Goal: Task Accomplishment & Management: Manage account settings

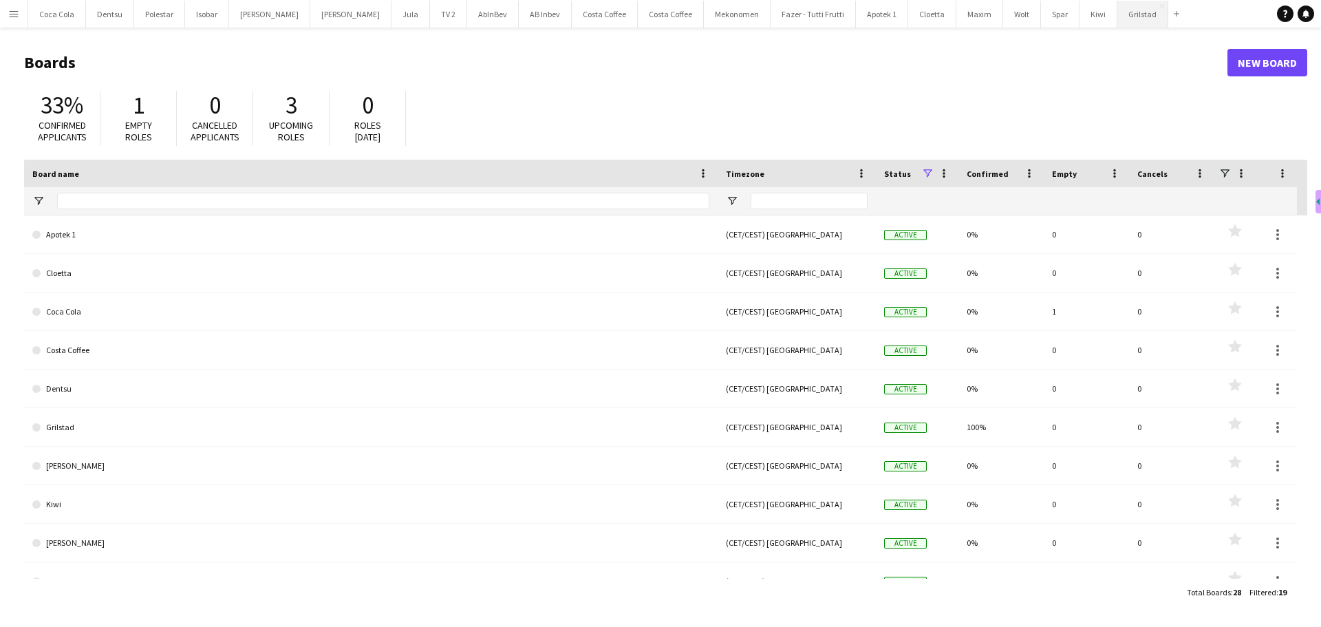
click at [1117, 19] on button "Grilstad Close" at bounding box center [1142, 14] width 51 height 27
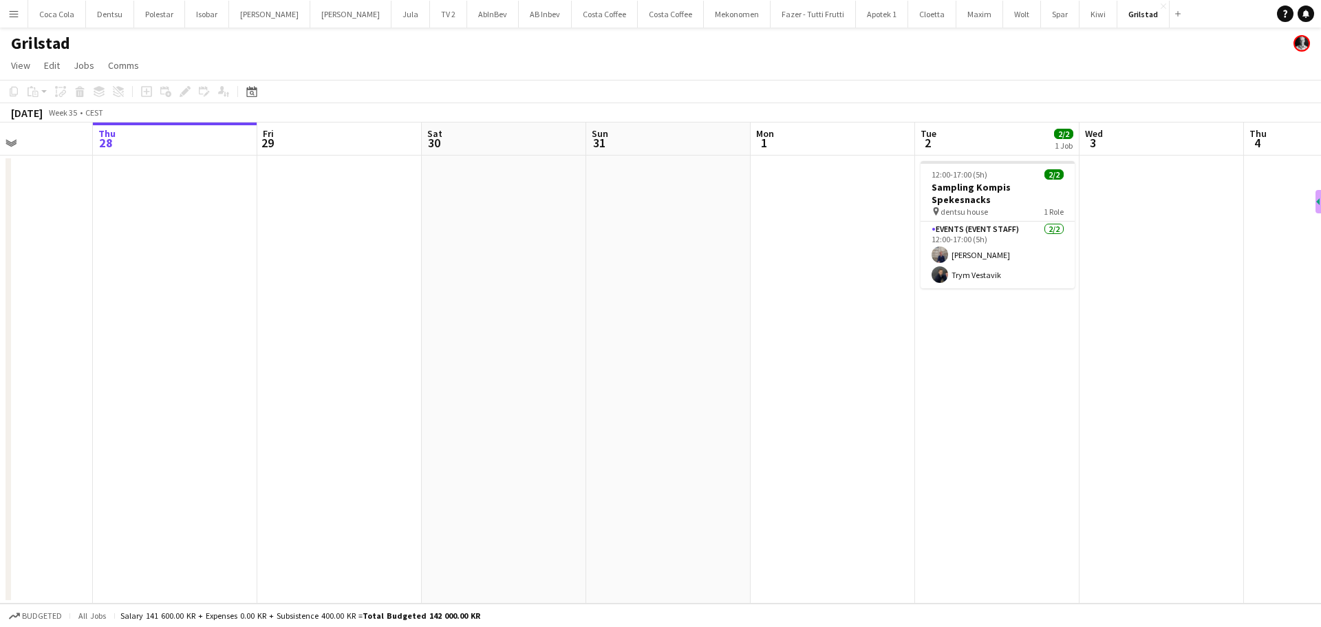
scroll to position [0, 404]
drag, startPoint x: 982, startPoint y: 276, endPoint x: 914, endPoint y: 286, distance: 68.2
click at [914, 286] on app-calendar-viewport "Mon 25 Tue 26 Wed 27 Thu 28 Fri 29 Sat 30 Sun 31 Mon 1 Tue 2 2/2 1 Job Wed 3 Th…" at bounding box center [660, 362] width 1321 height 481
click at [59, 20] on button "Coca Cola Close" at bounding box center [57, 14] width 58 height 27
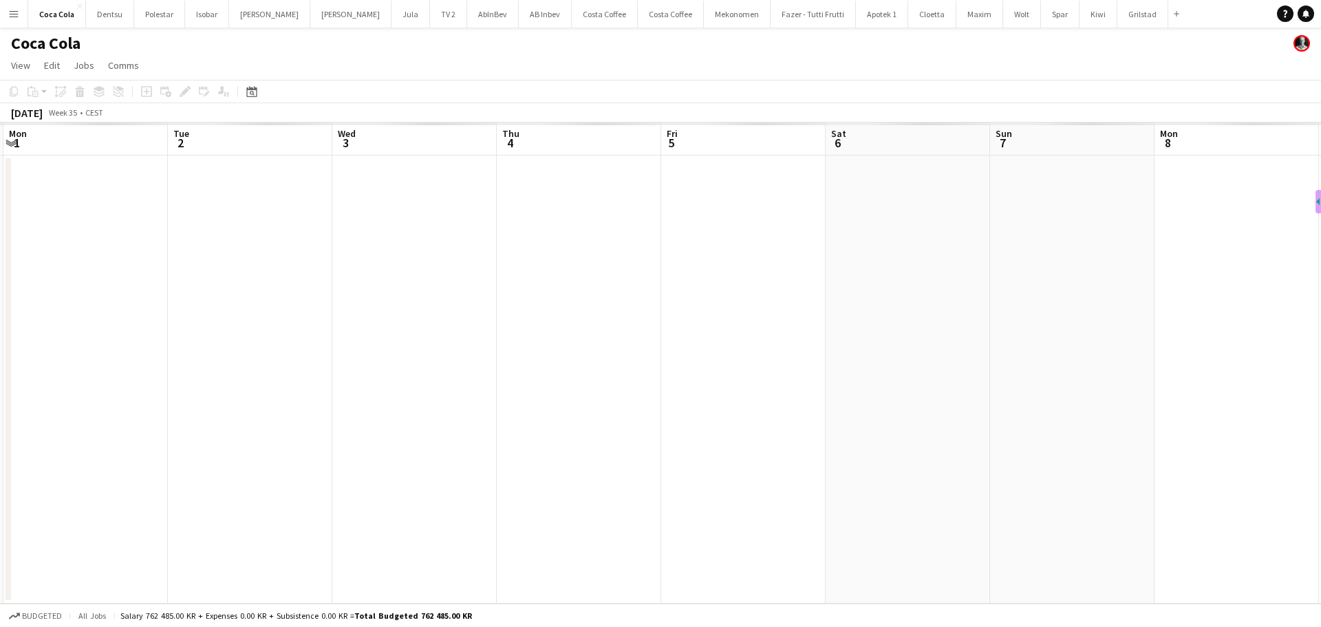
click at [105, 356] on app-calendar-viewport "Fri 29 Sat 30 Sun 31 Mon 1 Tue 2 Wed 3 Thu 4 Fri 5 Sat 6 Sun 7 Mon 8 Tue 9 Wed …" at bounding box center [660, 362] width 1321 height 481
drag, startPoint x: 980, startPoint y: 360, endPoint x: 276, endPoint y: 363, distance: 704.5
click at [0, 422] on html "Menu Boards Boards Boards All jobs Status Workforce Workforce My Workforce Recr…" at bounding box center [660, 313] width 1321 height 627
drag, startPoint x: 249, startPoint y: 548, endPoint x: 94, endPoint y: 491, distance: 165.4
click at [0, 537] on html "Menu Boards Boards Boards All jobs Status Workforce Workforce My Workforce Recr…" at bounding box center [660, 313] width 1321 height 627
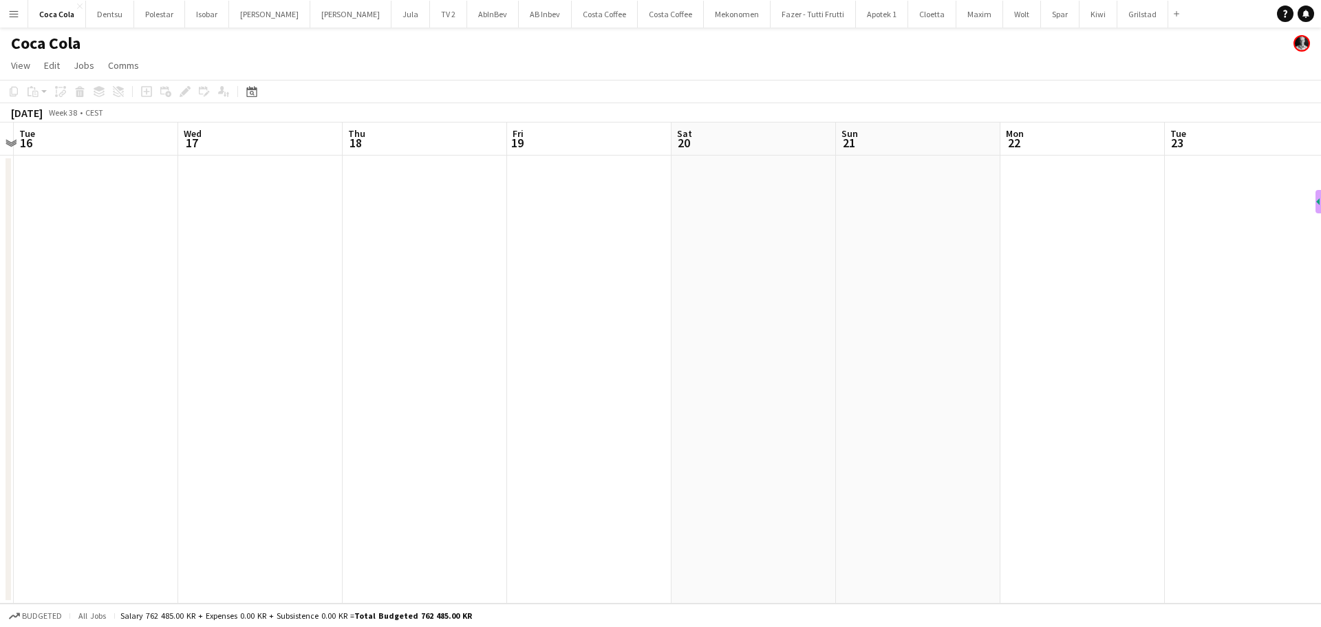
drag, startPoint x: 679, startPoint y: 496, endPoint x: -98, endPoint y: 572, distance: 780.4
click at [0, 572] on html "Menu Boards Boards Boards All jobs Status Workforce Workforce My Workforce Recr…" at bounding box center [660, 313] width 1321 height 627
drag, startPoint x: 567, startPoint y: 496, endPoint x: 54, endPoint y: 530, distance: 514.4
click at [0, 557] on html "Menu Boards Boards Boards All jobs Status Workforce Workforce My Workforce Recr…" at bounding box center [660, 313] width 1321 height 627
drag, startPoint x: 998, startPoint y: 533, endPoint x: 71, endPoint y: 593, distance: 929.3
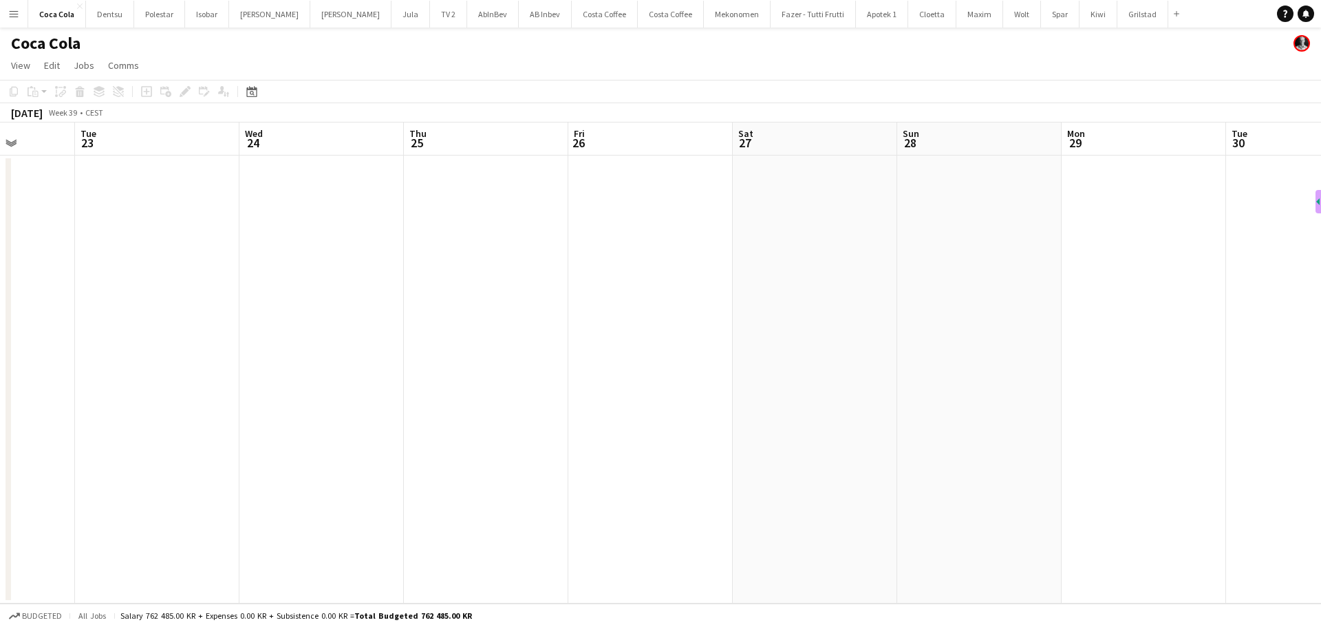
click at [71, 593] on app-calendar-viewport "Sat 20 Sun 21 Mon 22 Tue 23 Wed 24 Thu 25 Fri 26 Sat 27 Sun 28 Mon 29 Tue 30 We…" at bounding box center [660, 362] width 1321 height 481
drag, startPoint x: 50, startPoint y: 473, endPoint x: -100, endPoint y: 473, distance: 150.0
click at [0, 473] on html "Menu Boards Boards Boards All jobs Status Workforce Workforce My Workforce Recr…" at bounding box center [660, 313] width 1321 height 627
drag, startPoint x: 640, startPoint y: 462, endPoint x: 17, endPoint y: 483, distance: 623.0
click at [23, 483] on app-calendar-viewport "Mon 6 Tue 7 Wed 8 Thu 9 Fri 10 Sat 11 Sun 12 Mon 13 Tue 14 Wed 15 Thu 16 Fri 17…" at bounding box center [660, 362] width 1321 height 481
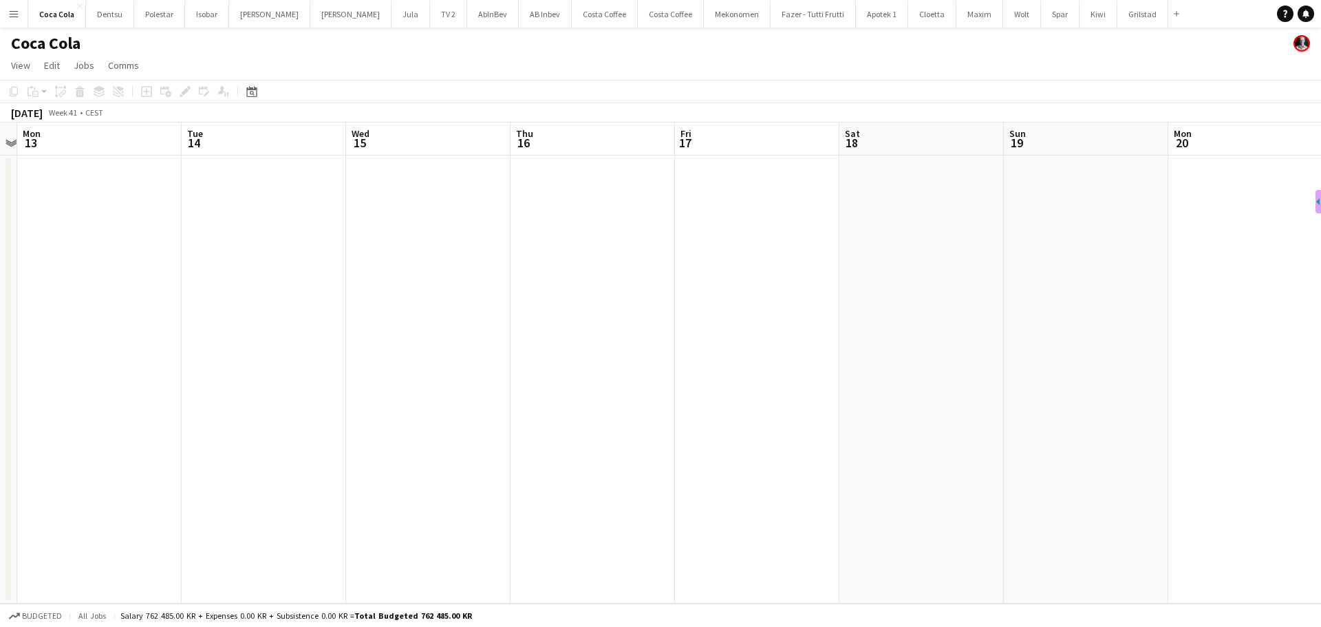
drag, startPoint x: 8, startPoint y: 487, endPoint x: 341, endPoint y: 472, distance: 332.6
click at [0, 510] on html "Menu Boards Boards Boards All jobs Status Workforce Workforce My Workforce Recr…" at bounding box center [660, 313] width 1321 height 627
drag, startPoint x: 288, startPoint y: 480, endPoint x: 446, endPoint y: 433, distance: 164.8
click at [162, 488] on app-calendar-viewport "Mon 13 Tue 14 Wed 15 Thu 16 Fri 17 Sat 18 Sun 19 Mon 20 Tue 21 Wed 22 Thu 23 Fr…" at bounding box center [660, 362] width 1321 height 481
drag, startPoint x: 289, startPoint y: 486, endPoint x: 283, endPoint y: 455, distance: 31.6
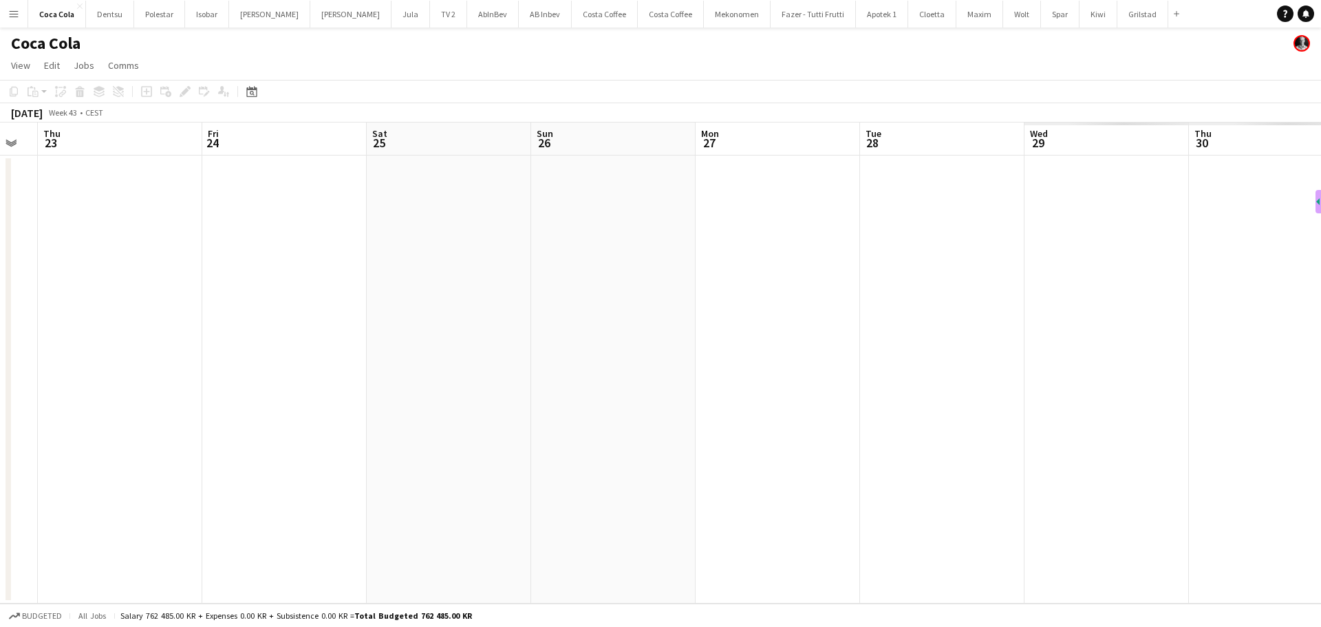
click at [107, 494] on app-calendar-viewport "Mon 20 Tue 21 Wed 22 Thu 23 Fri 24 Sat 25 Sun 26 Mon 27 Tue 28 Wed 29 Thu 30 Fr…" at bounding box center [660, 362] width 1321 height 481
drag, startPoint x: 372, startPoint y: 482, endPoint x: 213, endPoint y: 469, distance: 160.2
click at [79, 515] on app-calendar-viewport "Fri 24 Sat 25 Sun 26 Mon 27 Tue 28 Wed 29 Thu 30 Fri 31 Sat 1 Sun 2 Mon 3 Tue 4…" at bounding box center [660, 362] width 1321 height 481
drag, startPoint x: 923, startPoint y: 418, endPoint x: 169, endPoint y: 465, distance: 754.8
click at [237, 465] on app-calendar-viewport "Tue 28 Wed 29 Thu 30 Fri 31 Sat 1 Sun 2 Mon 3 Tue 4 Wed 5 Thu 6 Fri 7 Sat 8 Sun…" at bounding box center [660, 362] width 1321 height 481
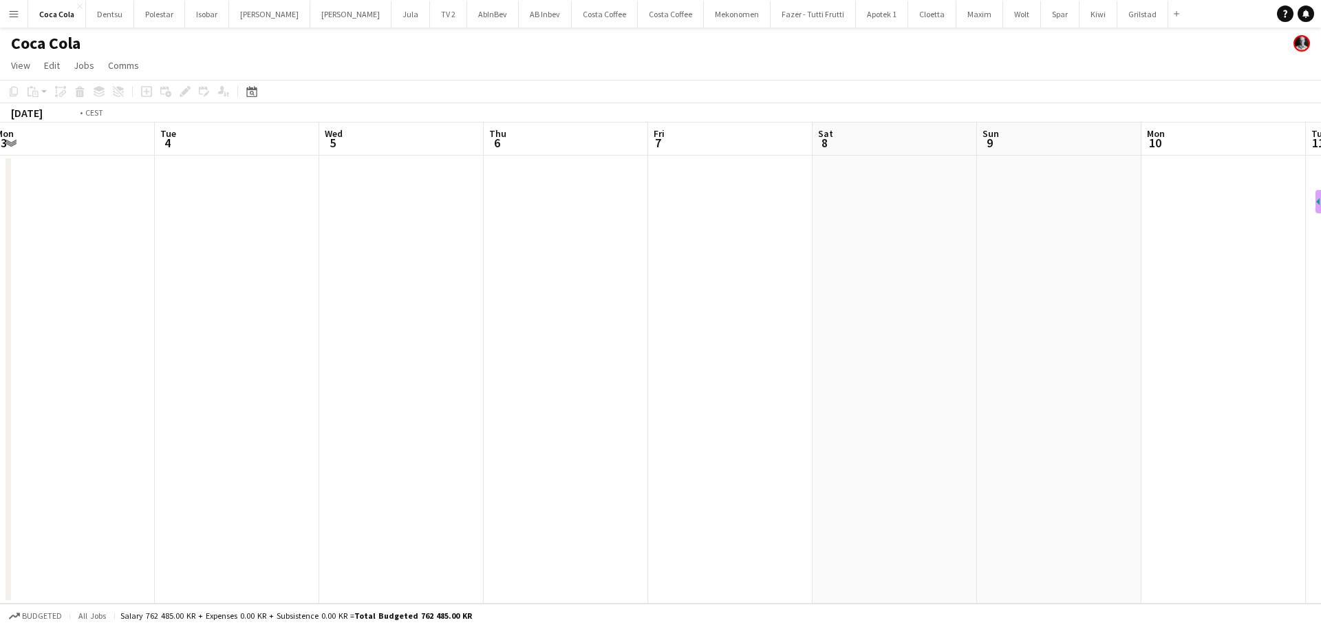
drag, startPoint x: 1086, startPoint y: 384, endPoint x: 190, endPoint y: 466, distance: 899.5
click at [191, 466] on app-calendar-viewport "Fri 31 Sat 1 Sun 2 Mon 3 Tue 4 Wed 5 Thu 6 Fri 7 Sat 8 Sun 9 Mon 10 Tue 11 Wed …" at bounding box center [660, 362] width 1321 height 481
drag, startPoint x: 985, startPoint y: 288, endPoint x: 230, endPoint y: 442, distance: 769.6
click at [230, 442] on app-calendar-viewport "Wed 5 Thu 6 Fri 7 Sat 8 Sun 9 Mon 10 Tue 11 Wed 12 Thu 13 Fri 14 Sat 15 Sun 16 …" at bounding box center [660, 362] width 1321 height 481
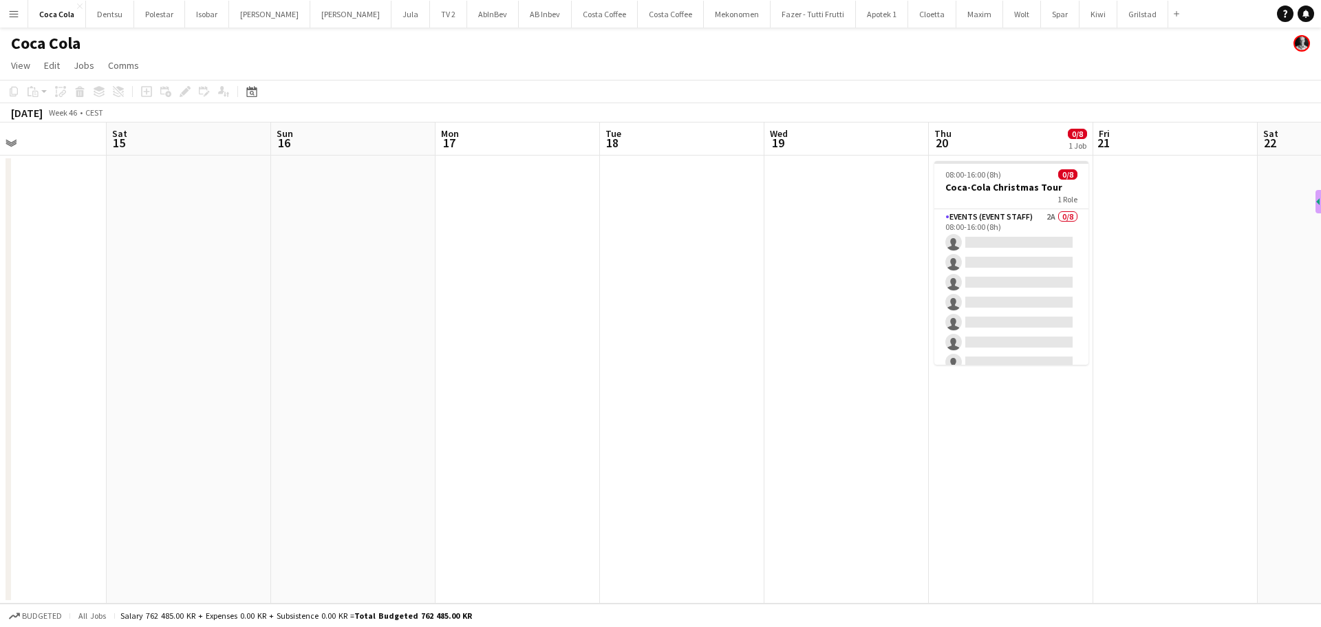
drag, startPoint x: 843, startPoint y: 510, endPoint x: 664, endPoint y: 510, distance: 179.6
click at [667, 510] on app-calendar-viewport "Tue 11 Wed 12 Thu 13 Fri 14 Sat 15 Sun 16 Mon 17 Tue 18 Wed 19 Thu 20 0/8 1 Job…" at bounding box center [660, 362] width 1321 height 481
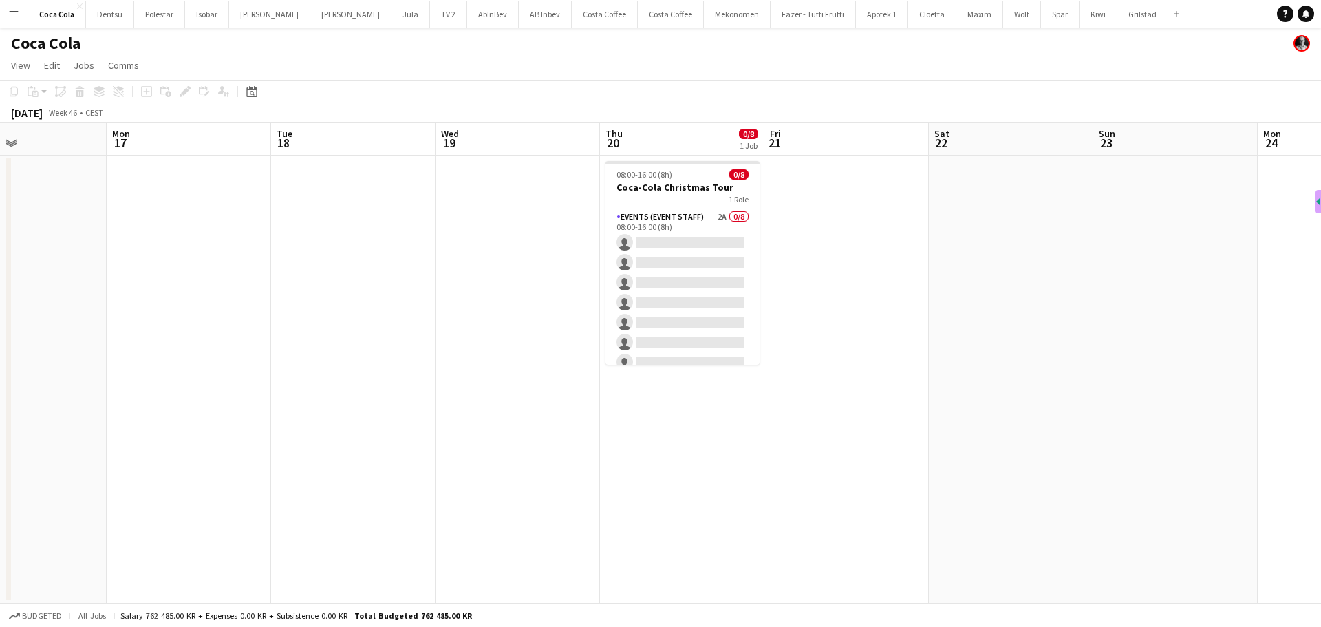
scroll to position [0, 389]
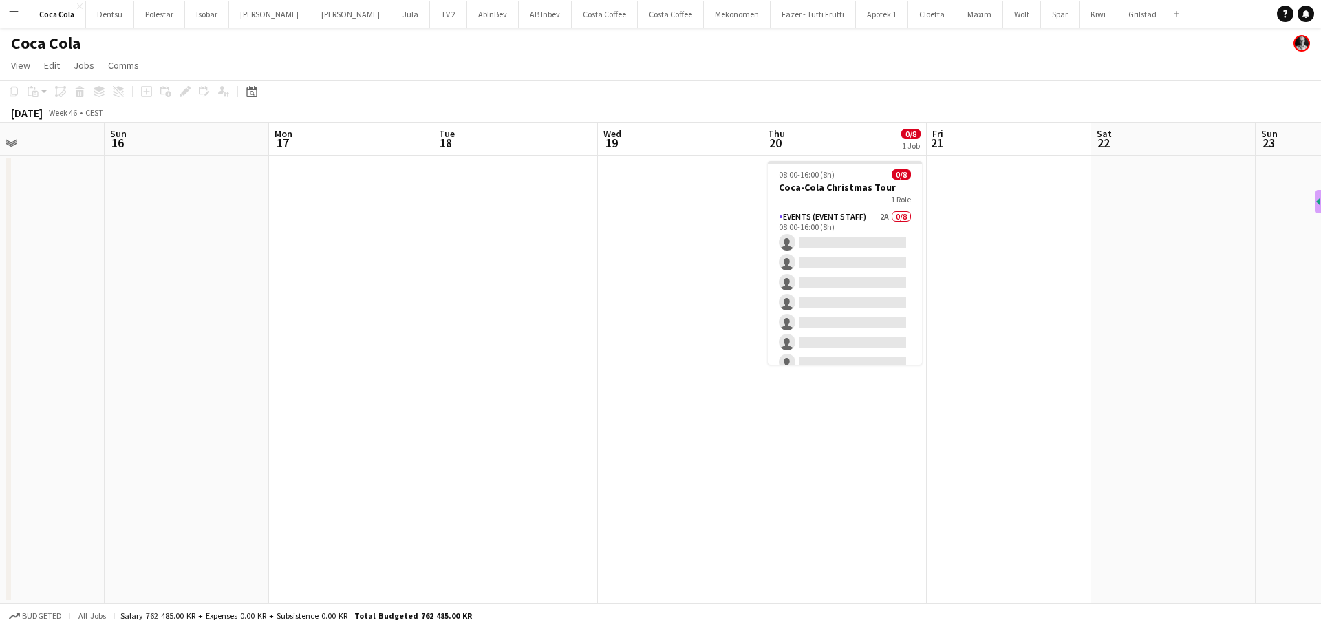
click at [757, 318] on app-calendar-viewport "Thu 13 Fri 14 Sat 15 Sun 16 Mon 17 Tue 18 Wed 19 Thu 20 0/8 1 Job Fri 21 Sat 22…" at bounding box center [660, 362] width 1321 height 481
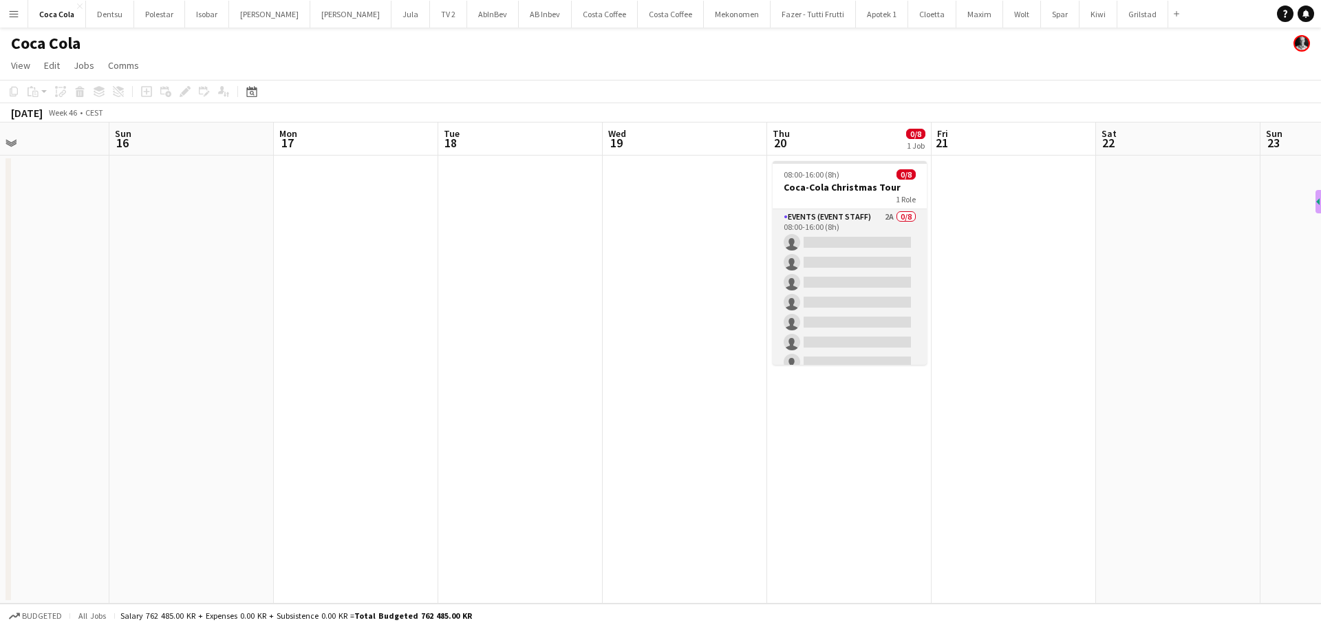
click at [848, 302] on app-card-role "Events (Event Staff) 2A 0/8 08:00-16:00 (8h) single-neutral-actions single-neut…" at bounding box center [850, 302] width 154 height 186
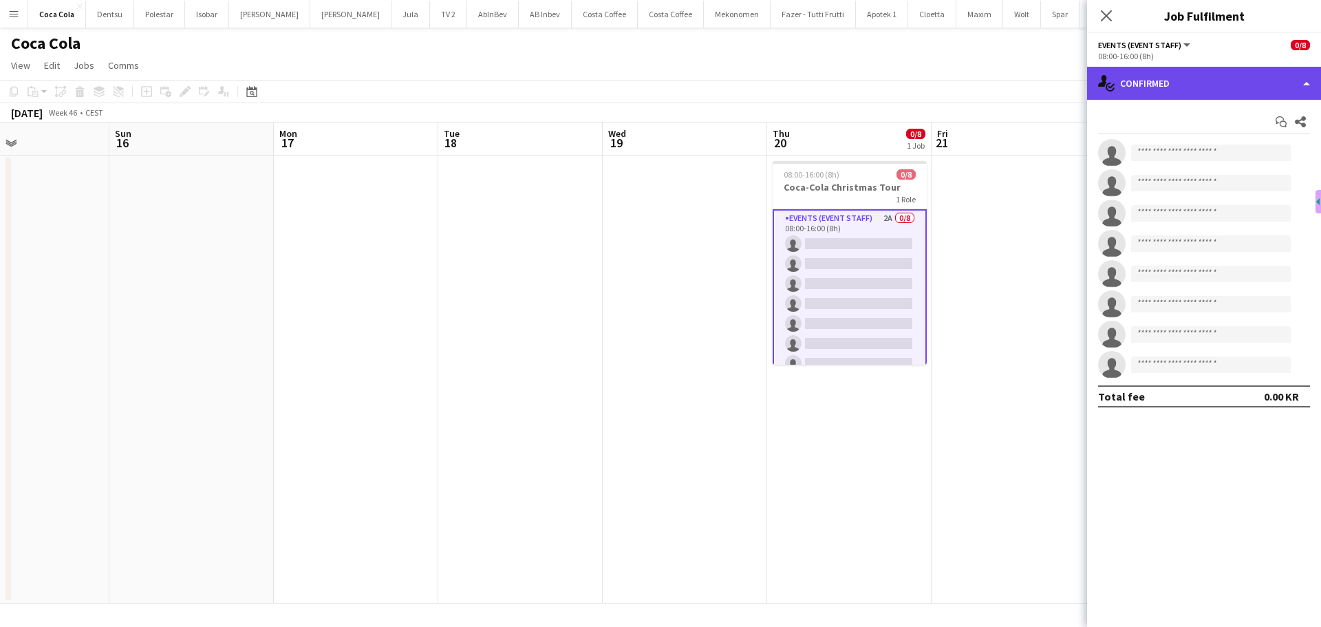
click at [1231, 89] on div "single-neutral-actions-check-2 Confirmed" at bounding box center [1204, 83] width 234 height 33
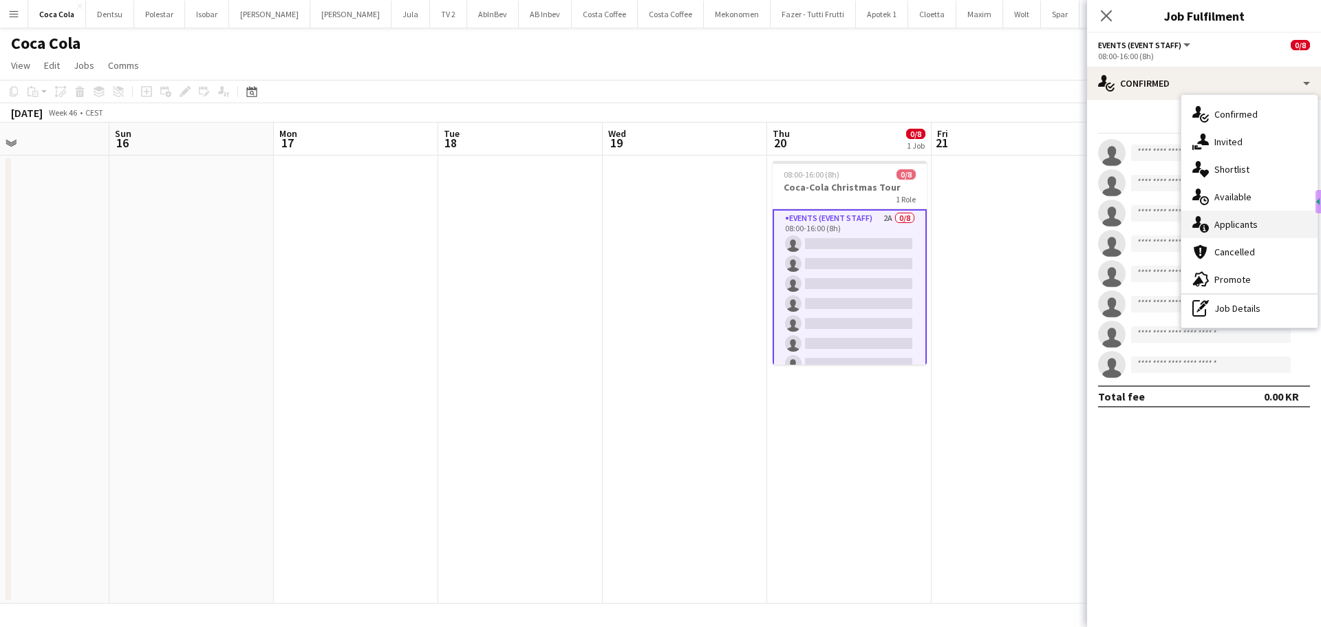
click at [1231, 229] on div "single-neutral-actions-information Applicants" at bounding box center [1249, 225] width 136 height 28
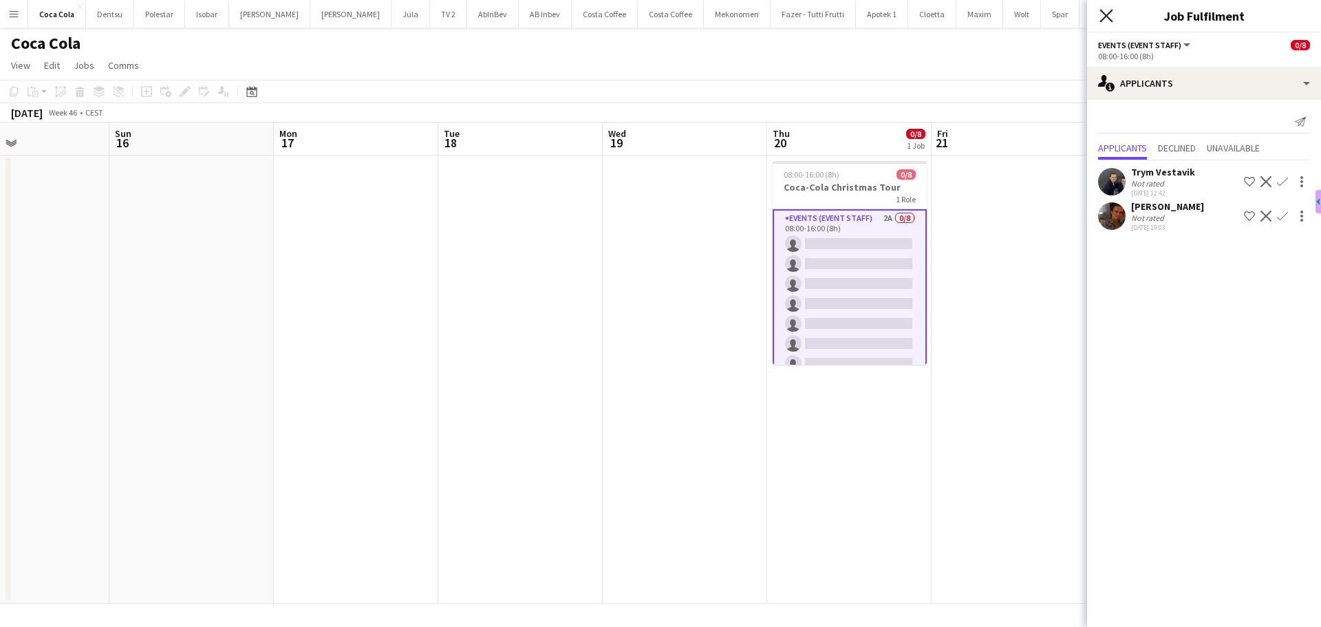
click at [1107, 10] on icon "Close pop-in" at bounding box center [1105, 15] width 13 height 13
